Goal: Obtain resource: Download file/media

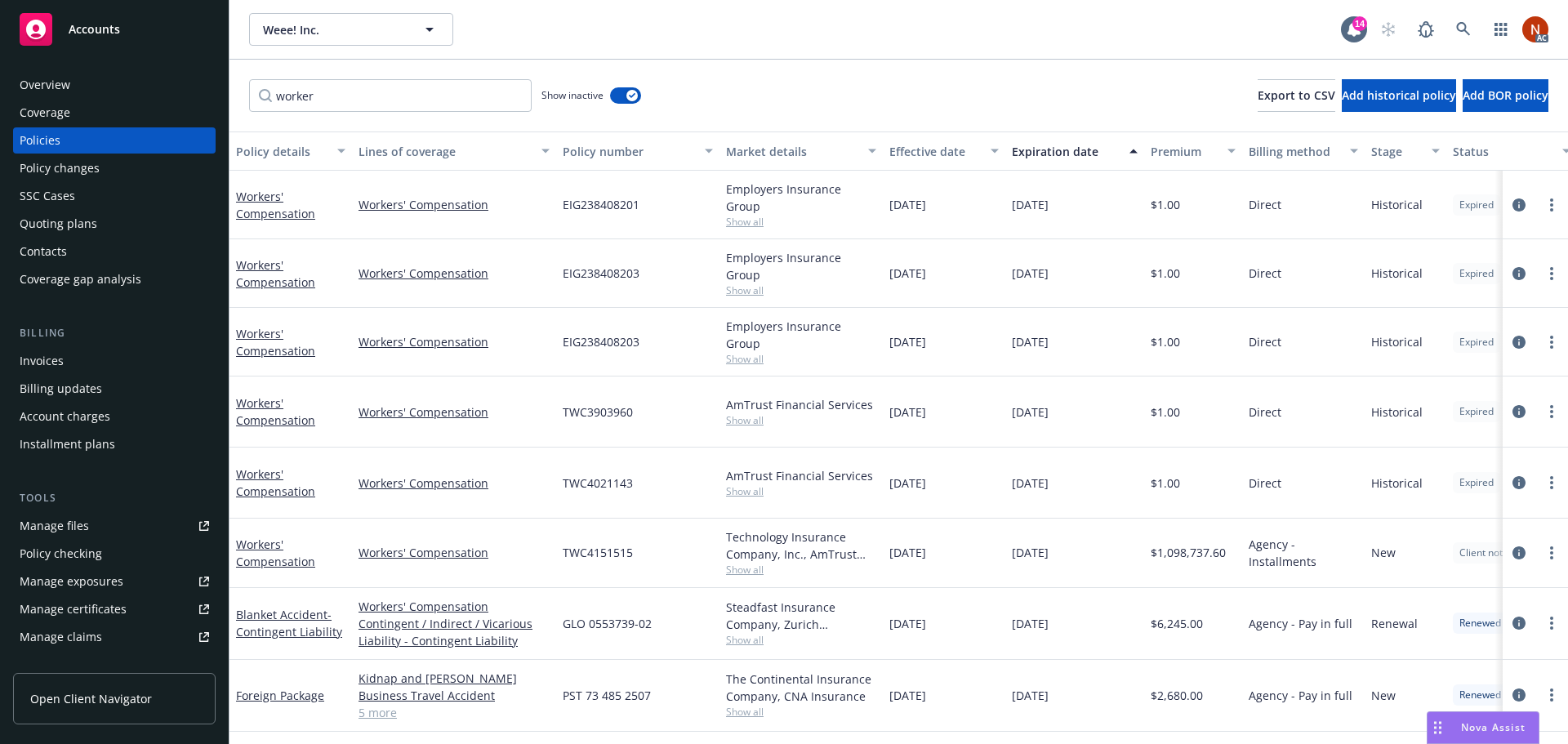
click at [100, 506] on div "Tools Manage files Policy checking Manage exposures Manage certificates Manage …" at bounding box center [114, 597] width 202 height 215
click at [101, 521] on link "Manage files" at bounding box center [114, 526] width 202 height 26
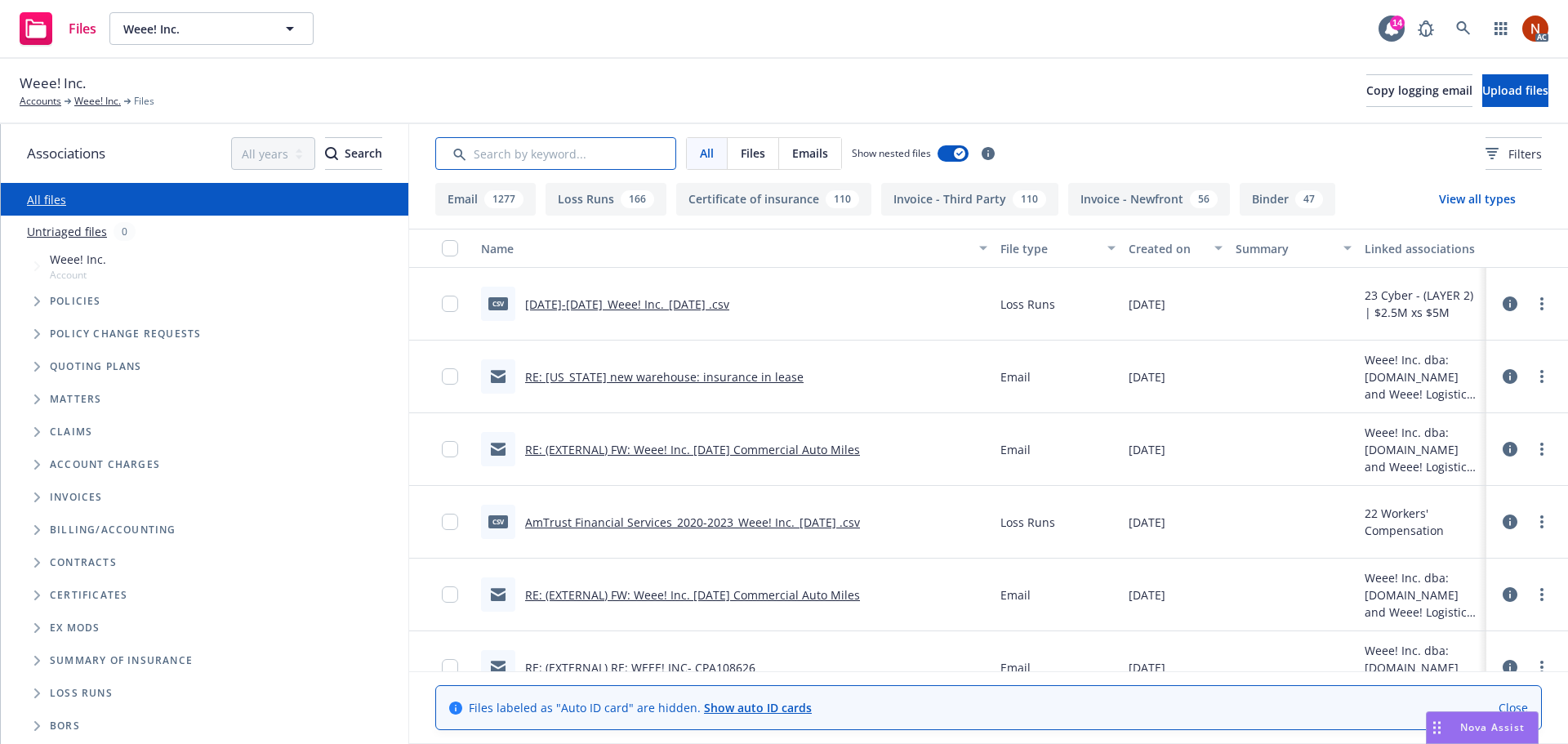
click at [510, 144] on input "Search by keyword..." at bounding box center [556, 153] width 241 height 33
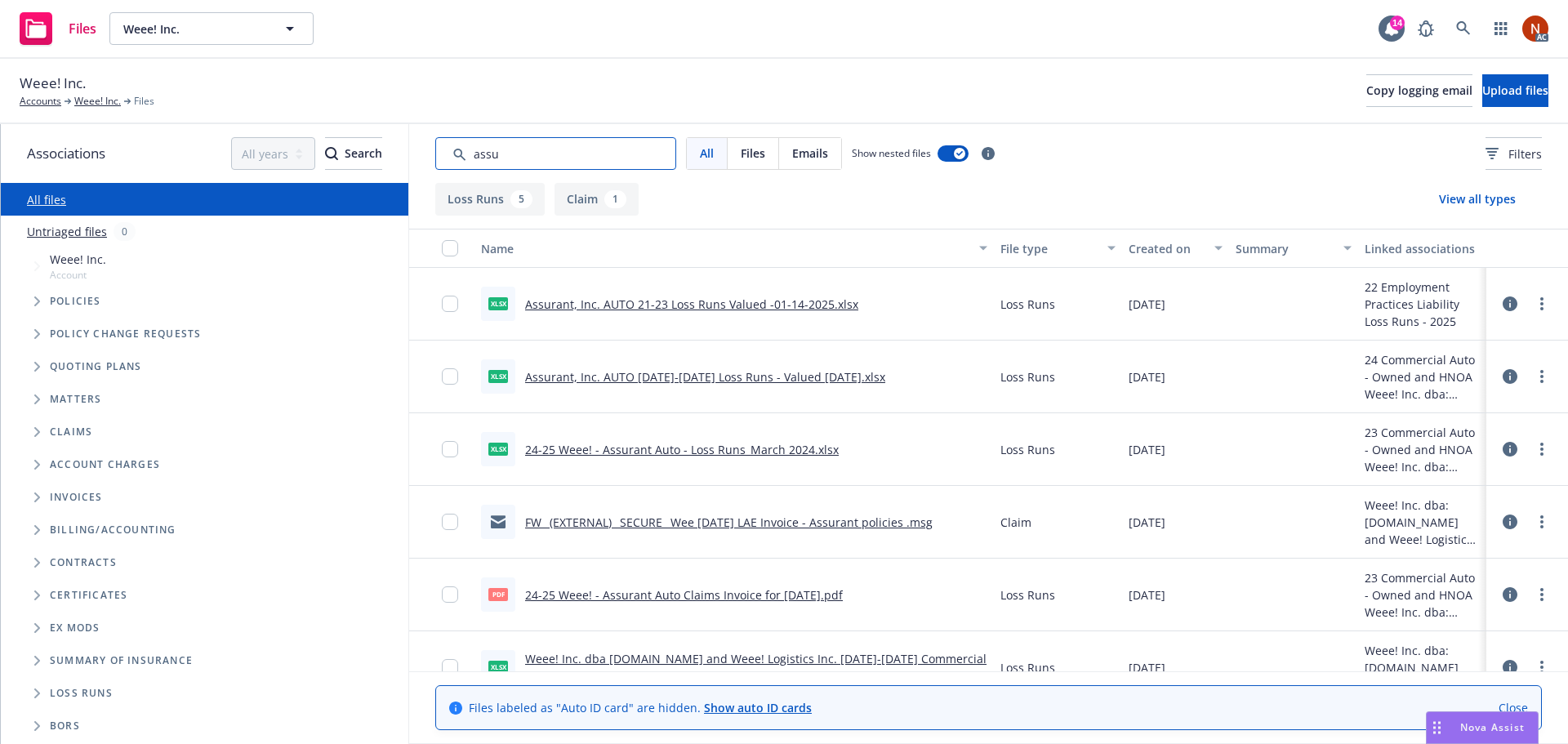
type input "assu"
click at [1099, 174] on div "All Files Emails Show nested files Filters" at bounding box center [988, 153] width 1159 height 59
drag, startPoint x: 1136, startPoint y: 245, endPoint x: 1148, endPoint y: 250, distance: 13.0
click at [1136, 247] on div "Created on" at bounding box center [1166, 248] width 76 height 17
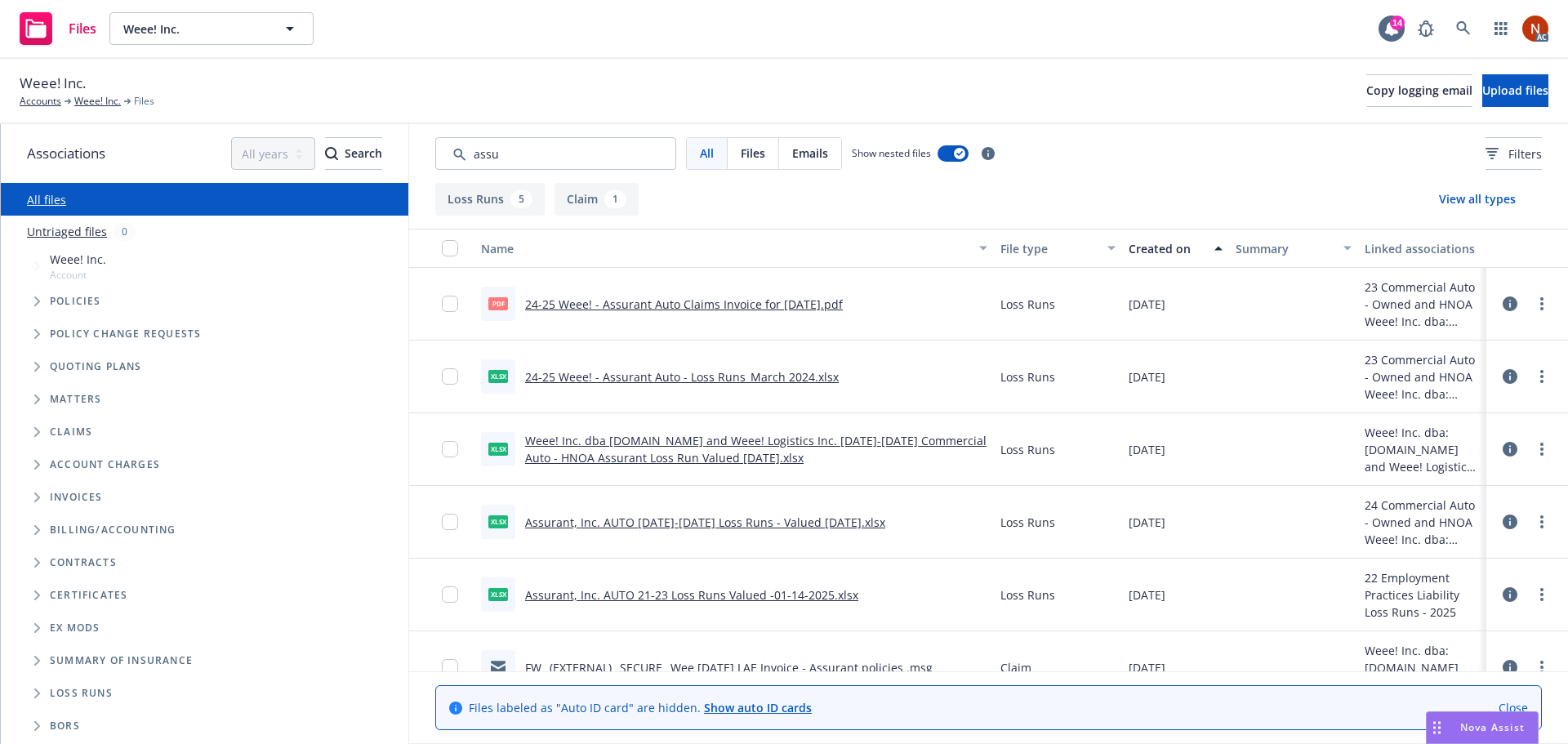
click at [1163, 250] on div "Created on" at bounding box center [1166, 248] width 76 height 17
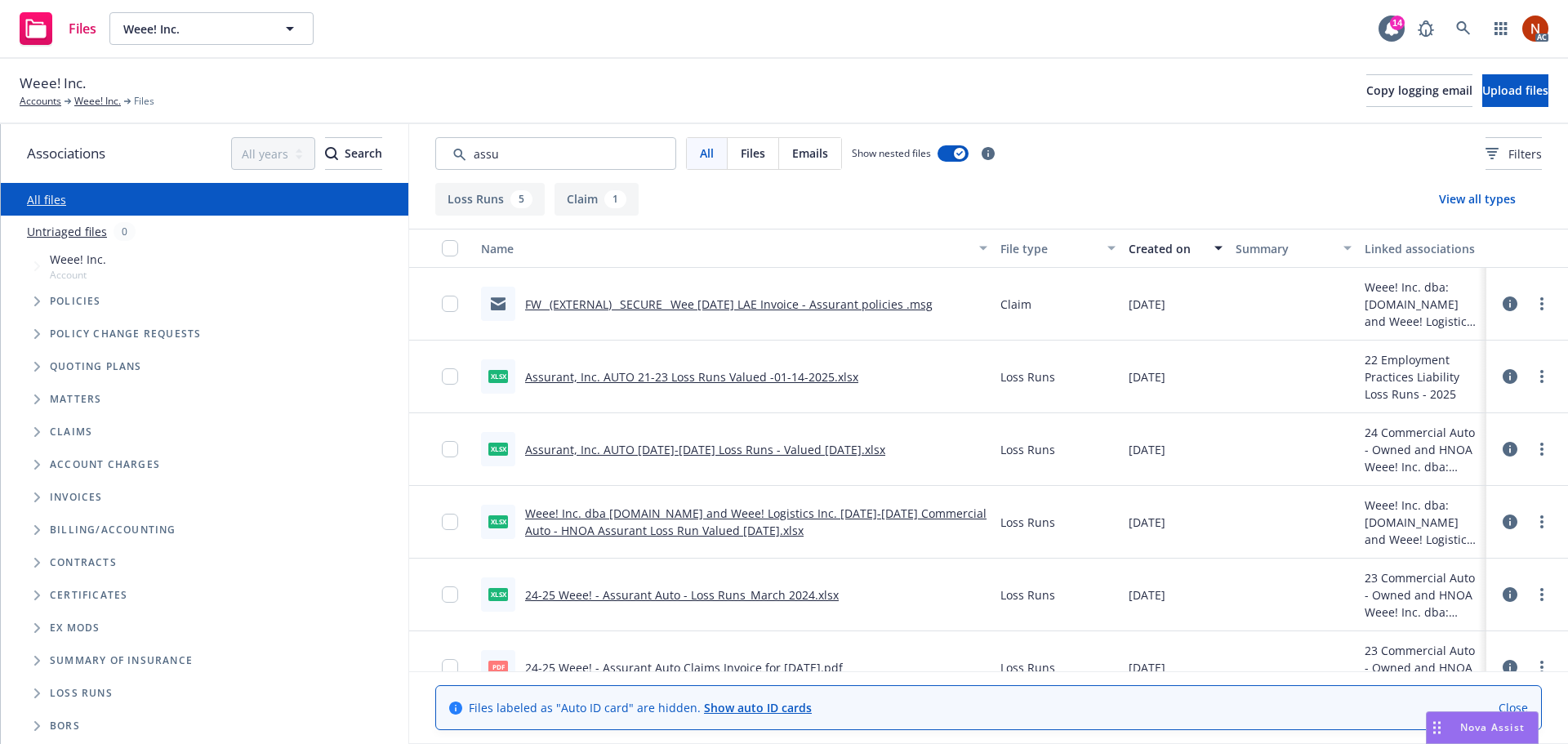
click at [840, 300] on link "FW_ (EXTERNAL) _SECURE_ Wee April'25 LAE Invoice - Assurant policies .msg" at bounding box center [728, 304] width 407 height 16
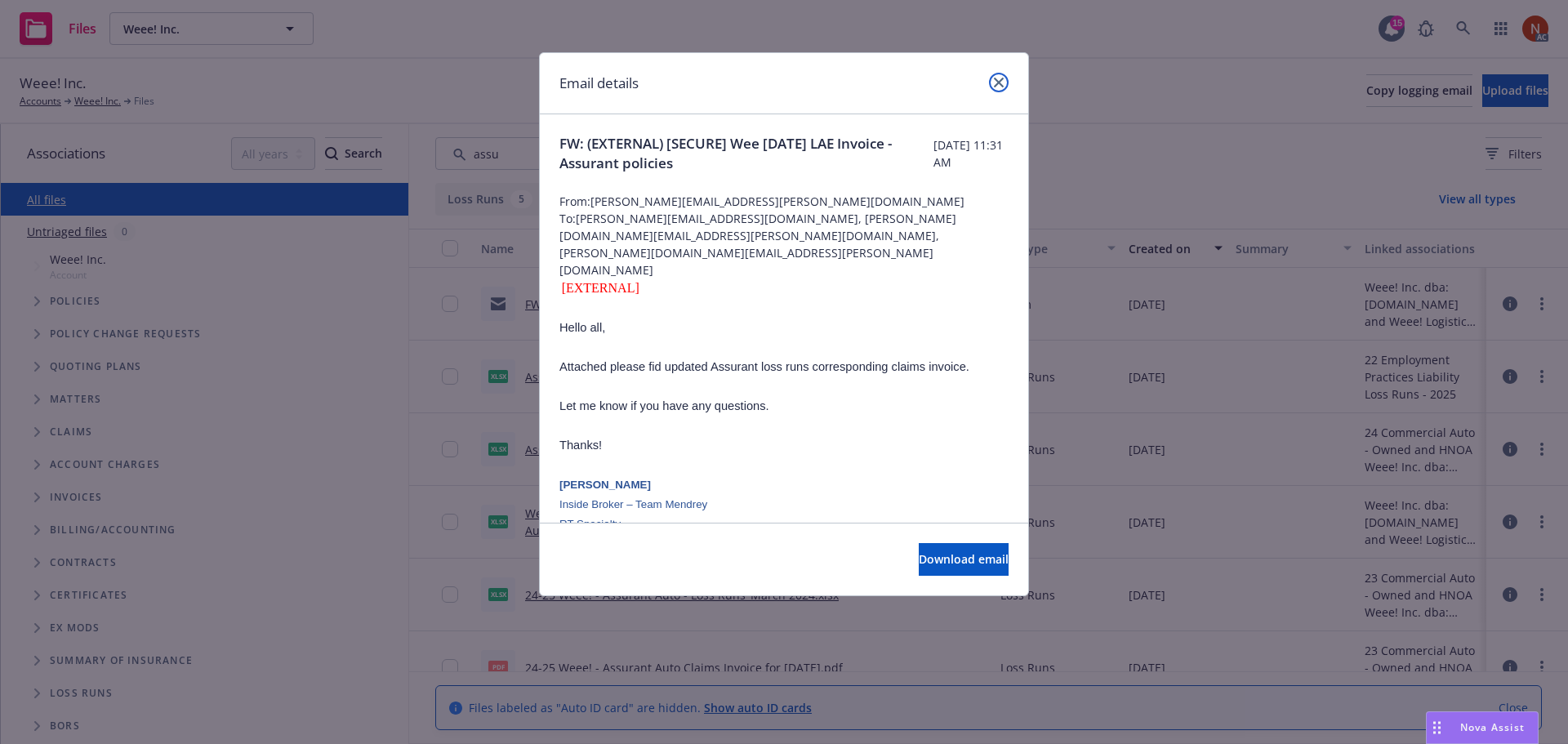
click at [995, 81] on icon "close" at bounding box center [999, 82] width 10 height 10
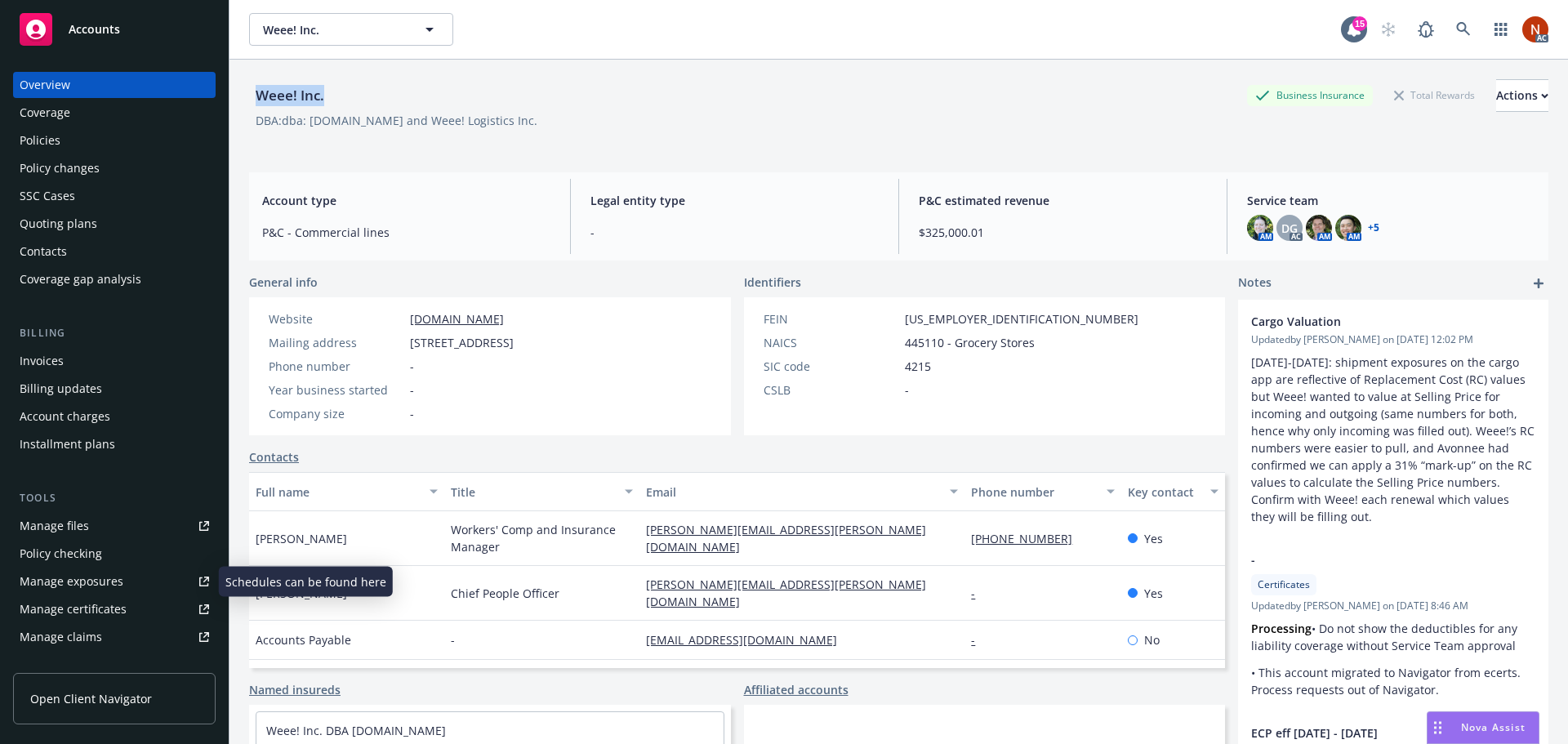
click at [87, 637] on div "Manage claims" at bounding box center [61, 637] width 82 height 26
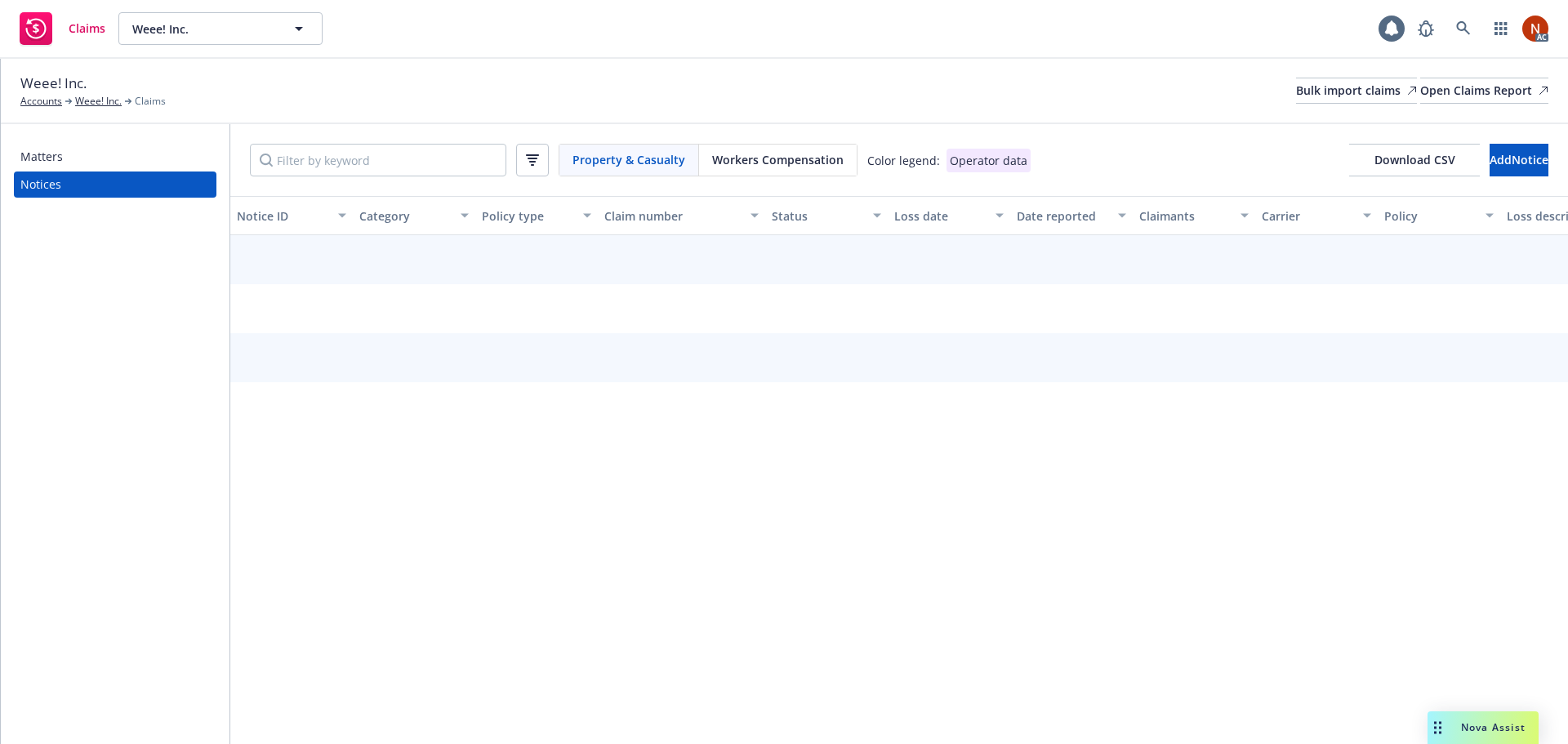
click at [750, 158] on span "Workers Compensation" at bounding box center [777, 159] width 131 height 17
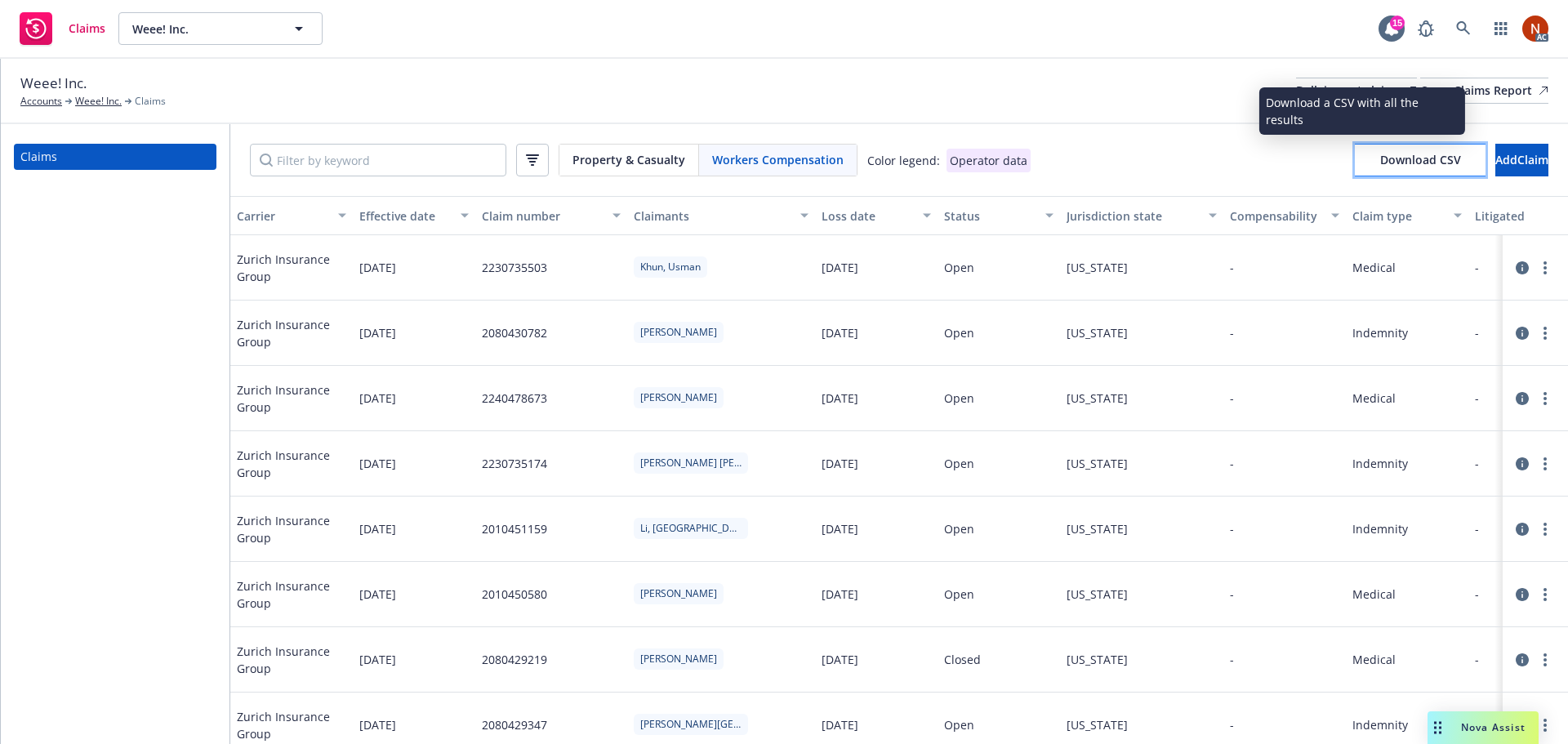
click at [1380, 162] on span "Download CSV" at bounding box center [1420, 159] width 81 height 16
